Goal: Task Accomplishment & Management: Use online tool/utility

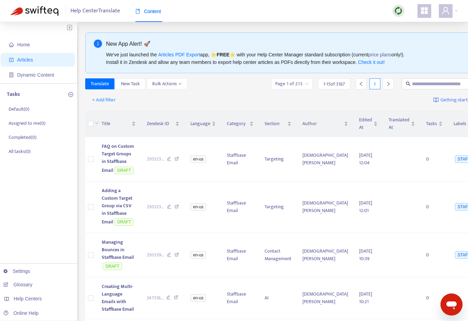
click at [455, 11] on div at bounding box center [448, 11] width 19 height 14
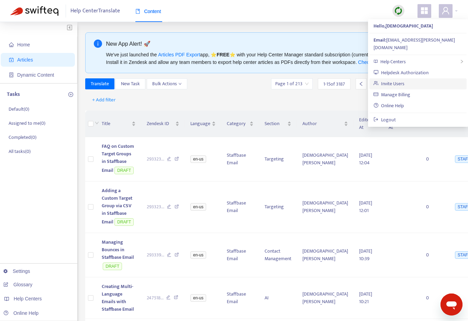
click at [405, 80] on link "Invite Users" at bounding box center [389, 84] width 31 height 8
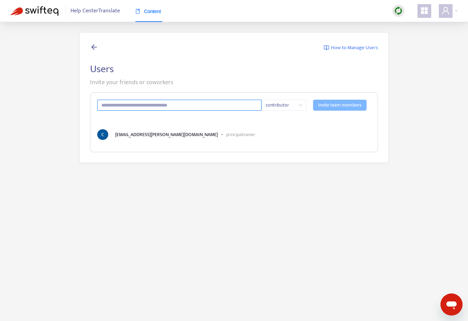
click at [187, 106] on input "text" at bounding box center [179, 105] width 164 height 11
click at [299, 104] on span "contributor" at bounding box center [284, 105] width 36 height 10
type input "**********"
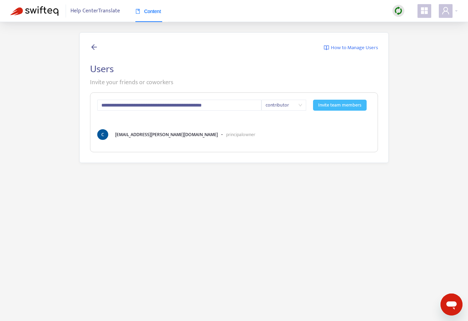
click at [339, 103] on span "Invite team members" at bounding box center [339, 105] width 43 height 8
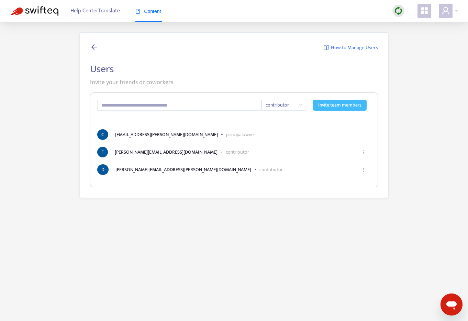
click at [96, 46] on icon at bounding box center [94, 47] width 8 height 9
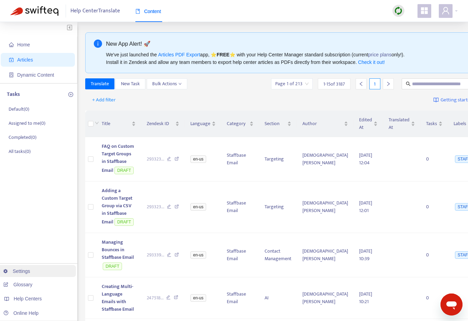
click at [30, 274] on link "Settings" at bounding box center [16, 272] width 27 height 6
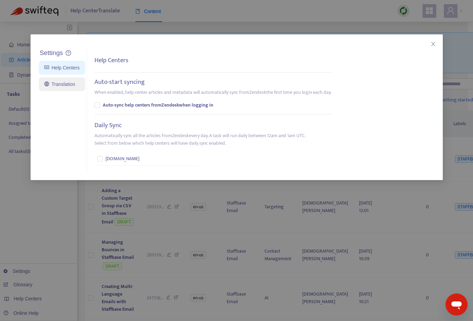
click at [74, 86] on link "Translation" at bounding box center [59, 84] width 31 height 6
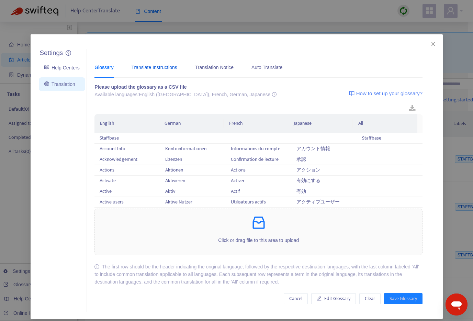
click at [165, 66] on div "Translate Instructions" at bounding box center [154, 68] width 46 height 8
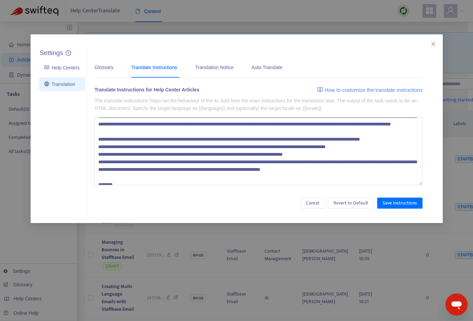
scroll to position [55, 0]
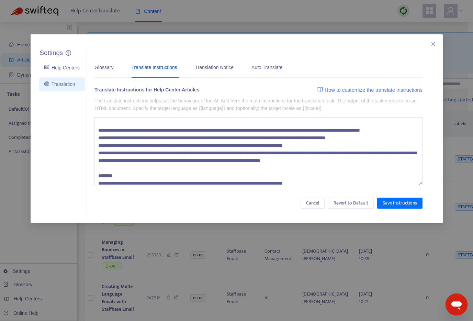
click at [223, 144] on textarea at bounding box center [259, 151] width 328 height 68
type textarea "**********"
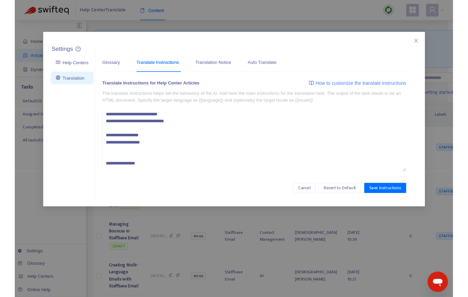
scroll to position [1320, 0]
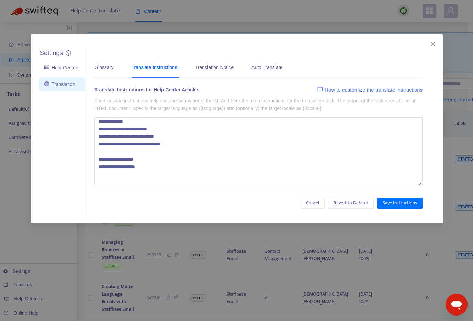
click at [397, 89] on span "How to customize the translate instructions" at bounding box center [374, 90] width 98 height 8
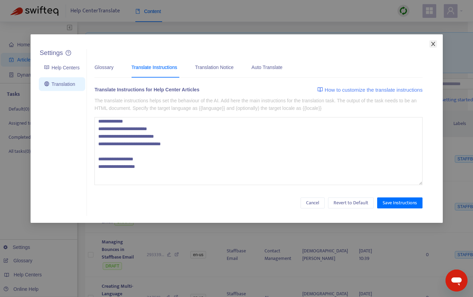
click at [436, 42] on span "Close" at bounding box center [434, 44] width 8 height 6
